Goal: Check status: Check status

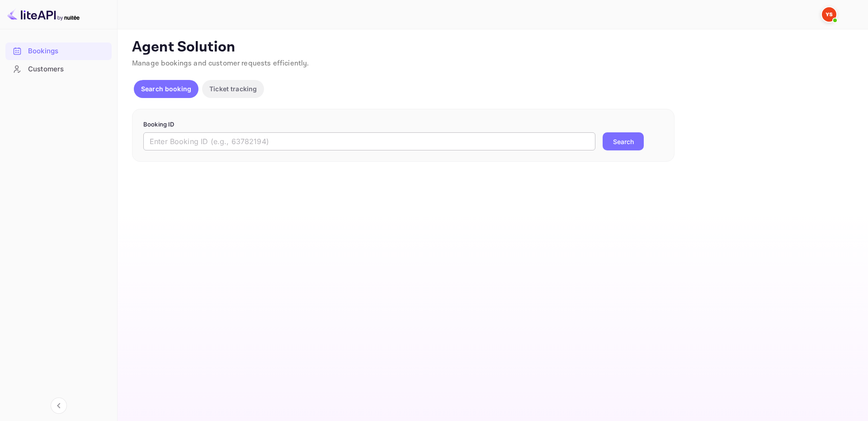
click at [471, 132] on form "Booking ID ​ Search" at bounding box center [403, 135] width 520 height 31
click at [481, 134] on input "text" at bounding box center [369, 141] width 452 height 18
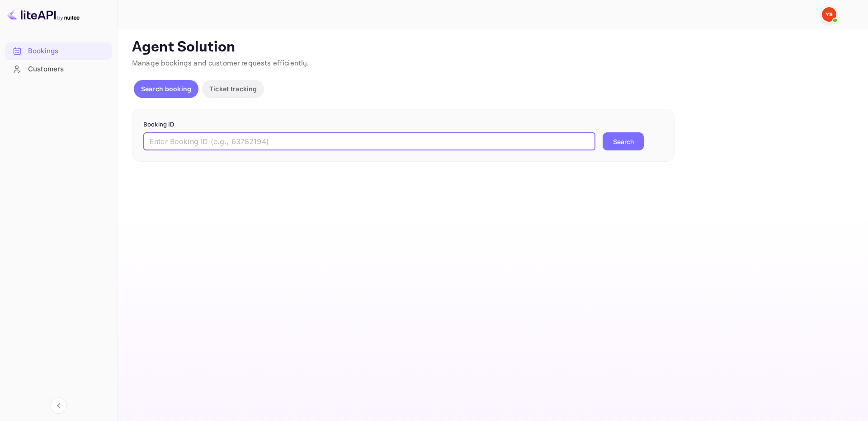
paste input "9594912"
type input "9594912"
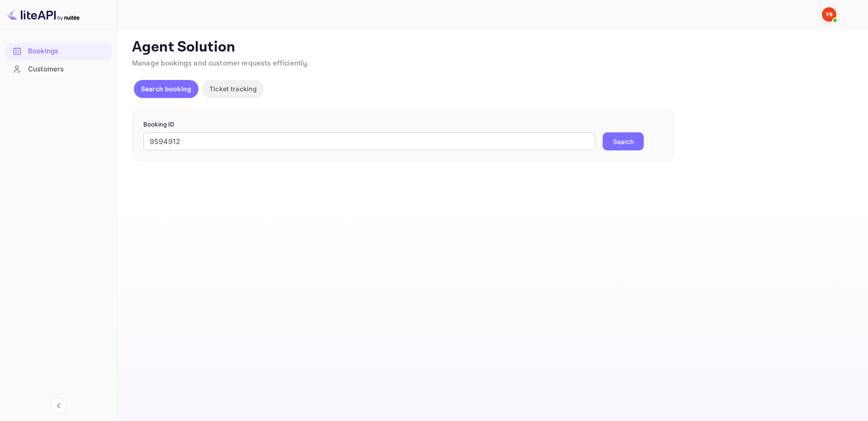
click at [630, 140] on button "Search" at bounding box center [623, 141] width 41 height 18
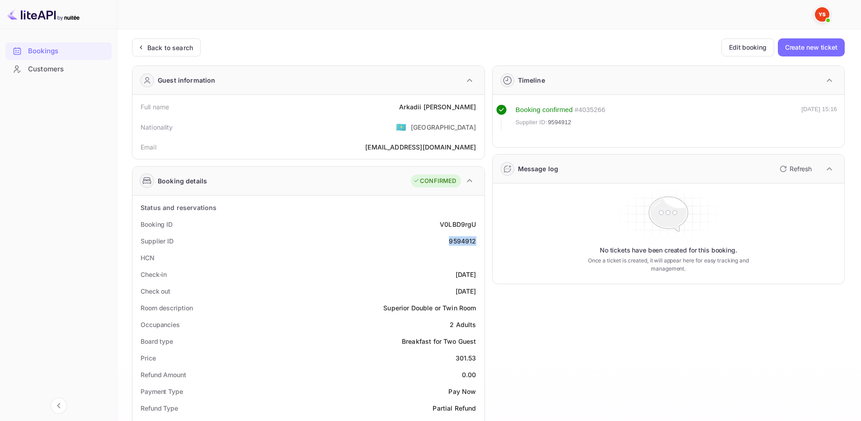
drag, startPoint x: 447, startPoint y: 241, endPoint x: 475, endPoint y: 242, distance: 27.6
click at [475, 242] on div "Supplier ID 9594912" at bounding box center [308, 241] width 345 height 17
copy div "9594912"
drag, startPoint x: 418, startPoint y: 107, endPoint x: 479, endPoint y: 114, distance: 61.4
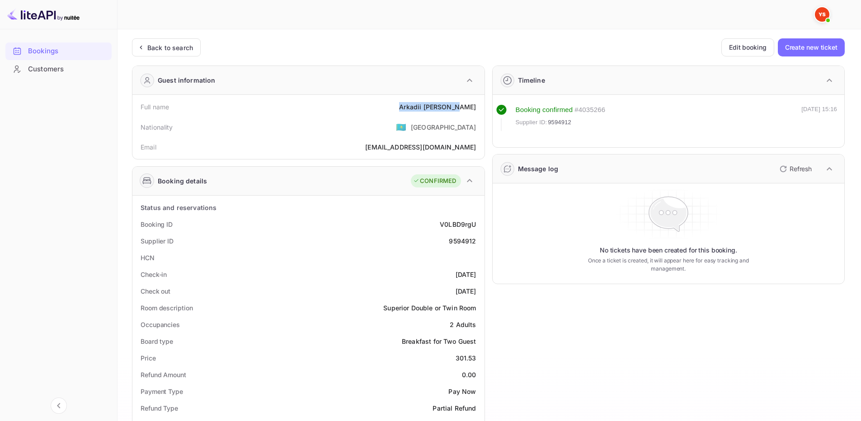
click at [479, 114] on div "Full name [PERSON_NAME]" at bounding box center [308, 107] width 345 height 17
copy div "[PERSON_NAME]"
drag, startPoint x: 455, startPoint y: 360, endPoint x: 481, endPoint y: 356, distance: 26.1
click at [481, 357] on div "Price 301.53" at bounding box center [308, 358] width 345 height 17
copy div "301.53"
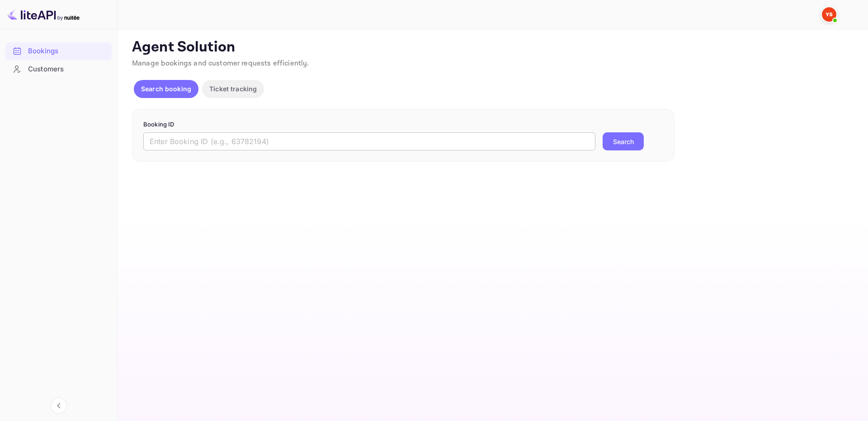
click at [583, 140] on input "text" at bounding box center [369, 141] width 452 height 18
paste input "9129857"
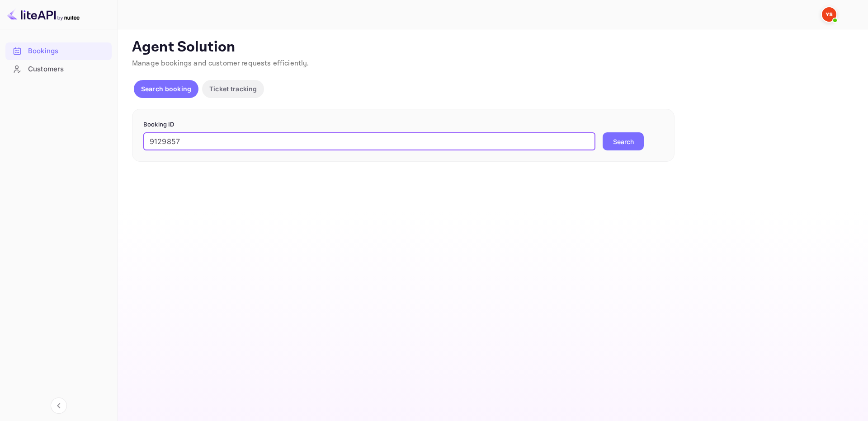
type input "9129857"
click at [614, 141] on button "Search" at bounding box center [623, 141] width 41 height 18
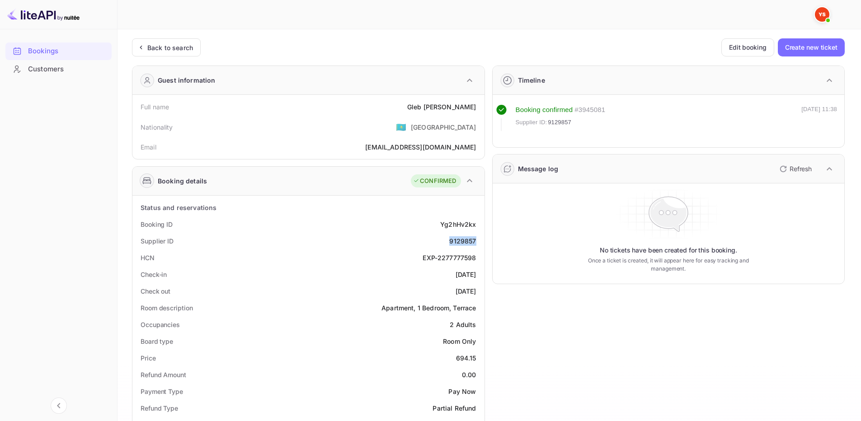
drag, startPoint x: 447, startPoint y: 241, endPoint x: 481, endPoint y: 240, distance: 33.9
copy div "9129857"
drag, startPoint x: 459, startPoint y: 107, endPoint x: 477, endPoint y: 107, distance: 17.2
click at [477, 107] on div "Full name Gleb Tuzov" at bounding box center [308, 107] width 345 height 17
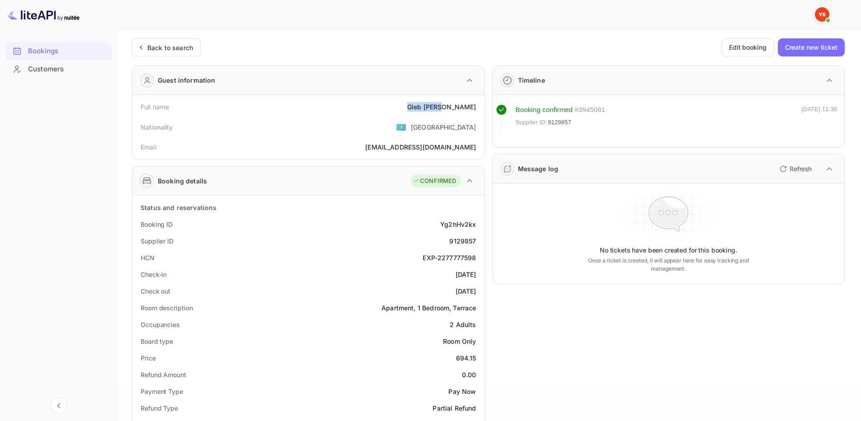
copy div "Gleb Tuzov"
drag, startPoint x: 456, startPoint y: 358, endPoint x: 477, endPoint y: 356, distance: 20.8
click at [478, 357] on div "Price 694.15" at bounding box center [308, 358] width 345 height 17
copy div "694.15"
